Goal: Complete application form

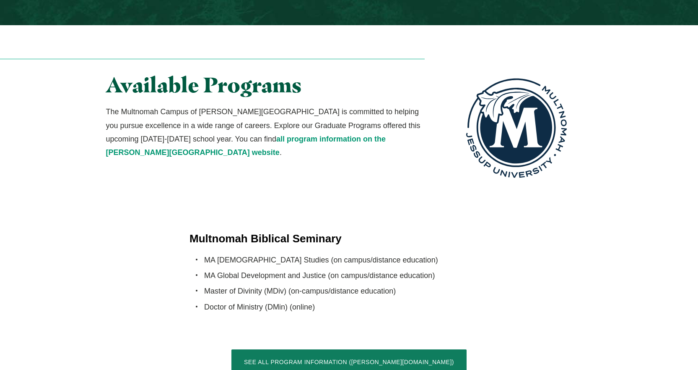
scroll to position [1510, 0]
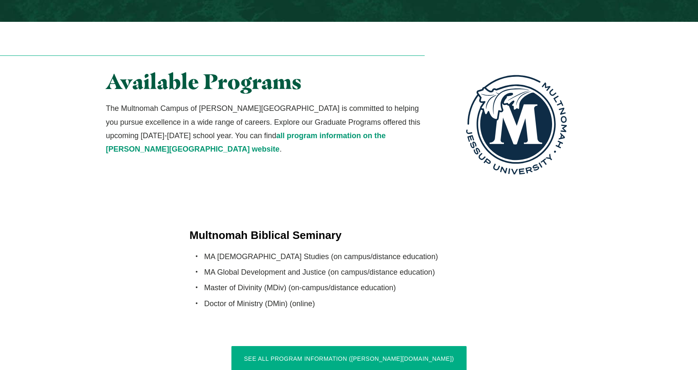
click at [404, 346] on link "See All Program Information ([PERSON_NAME][DOMAIN_NAME])" at bounding box center [349, 358] width 235 height 25
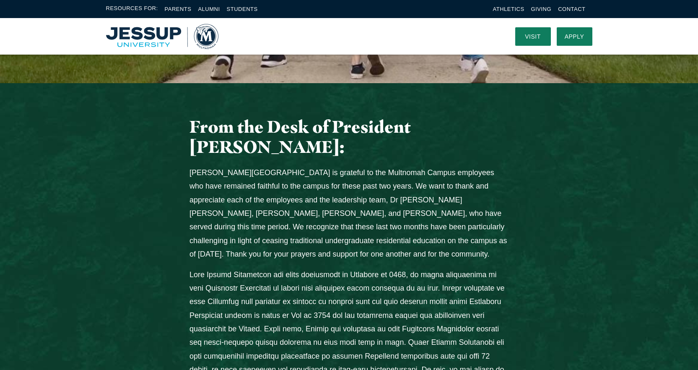
scroll to position [210, 0]
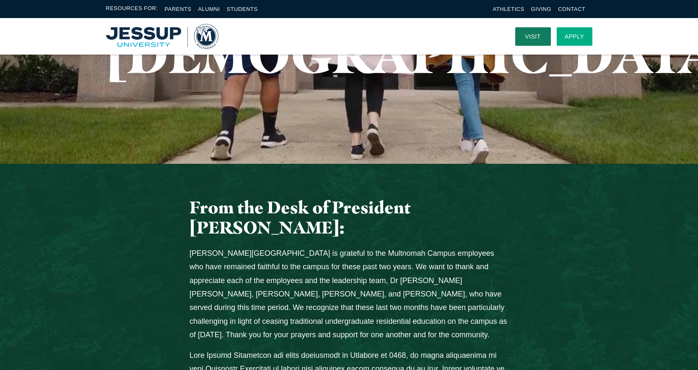
click at [573, 37] on link "Apply" at bounding box center [575, 36] width 36 height 18
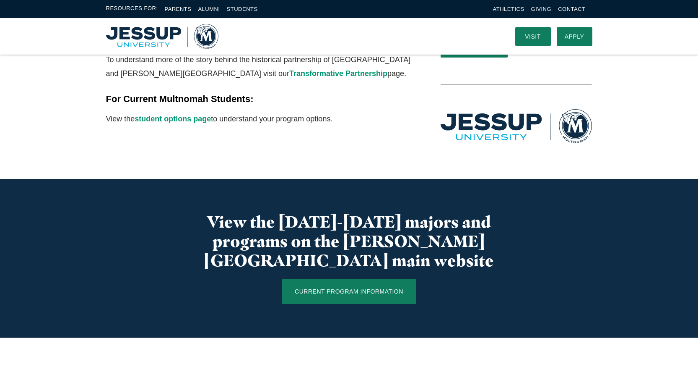
scroll to position [336, 0]
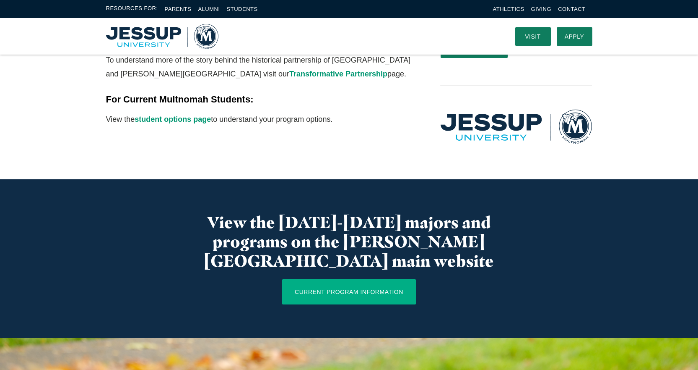
click at [358, 279] on link "CURRENT PROGRAM INFORMATION" at bounding box center [349, 291] width 134 height 25
